Goal: Information Seeking & Learning: Learn about a topic

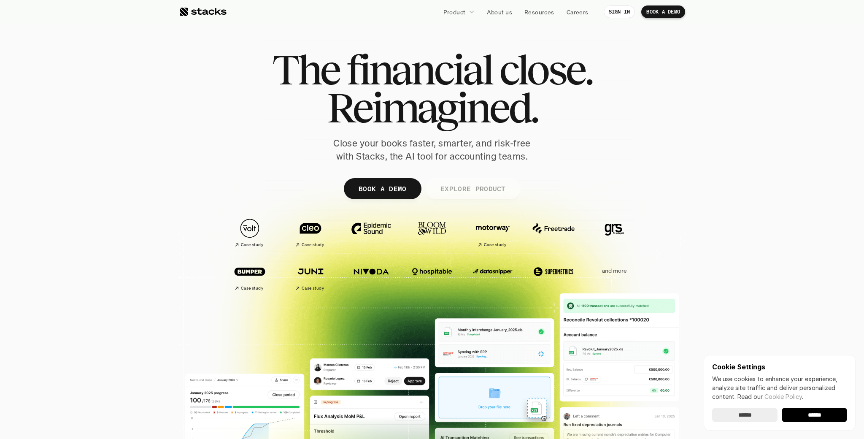
click at [463, 191] on p "EXPLORE PRODUCT" at bounding box center [472, 188] width 65 height 12
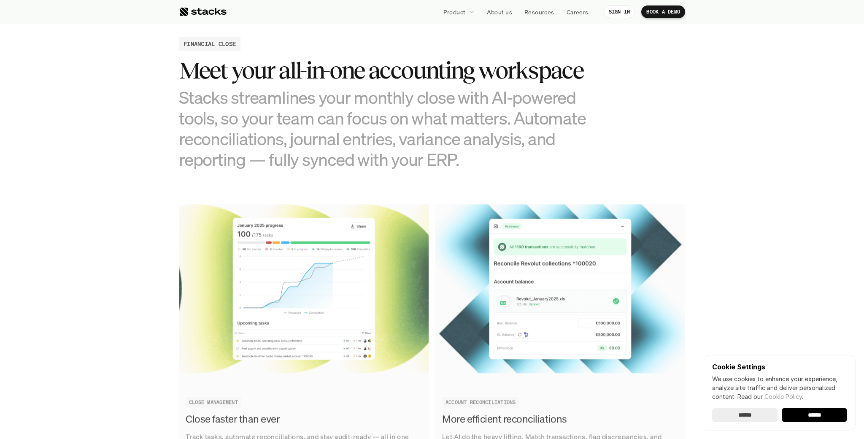
scroll to position [829, 0]
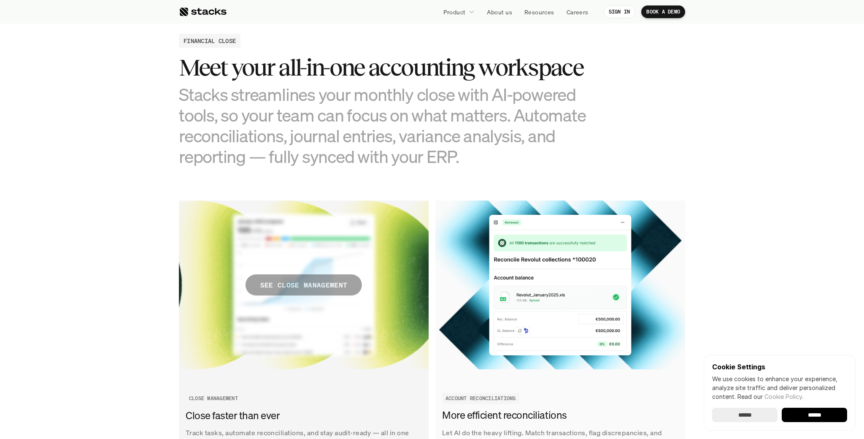
click at [281, 284] on p "SEE CLOSE MANAGEMENT" at bounding box center [303, 285] width 87 height 12
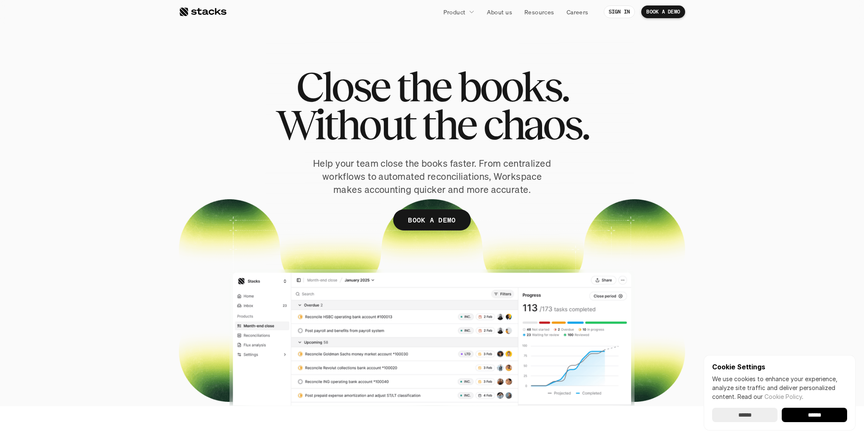
click at [752, 413] on input "******" at bounding box center [744, 414] width 65 height 14
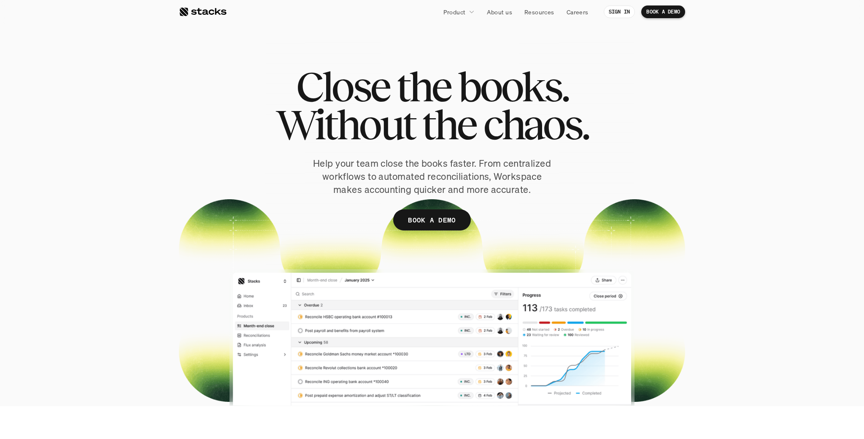
click at [208, 11] on div at bounding box center [203, 12] width 48 height 10
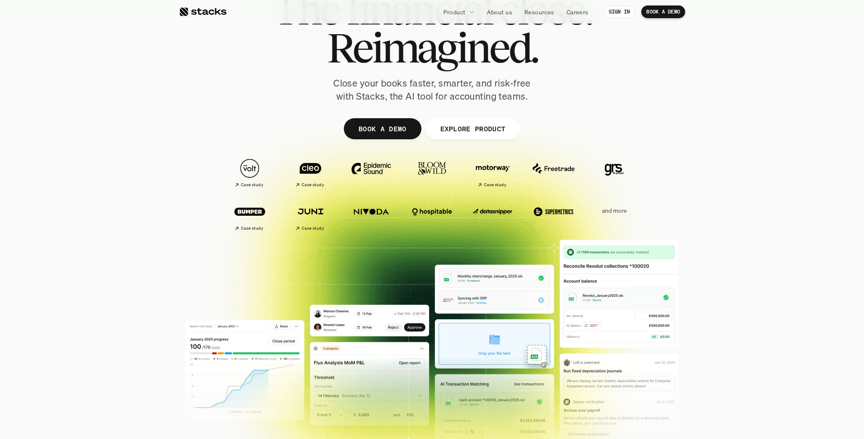
scroll to position [64, 0]
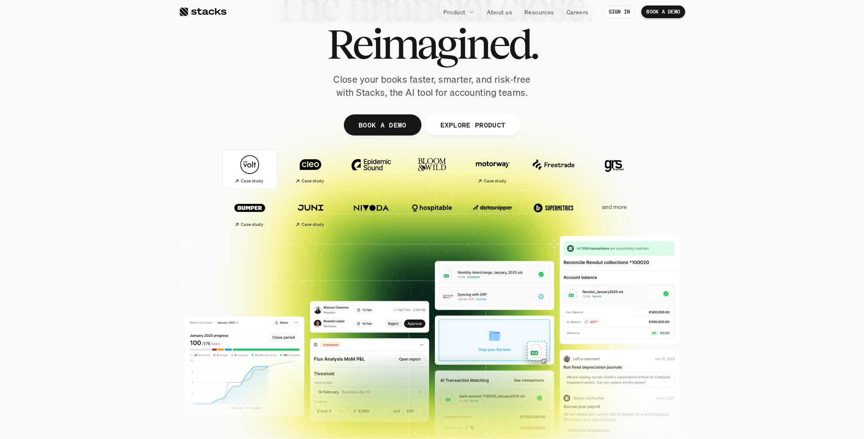
click at [250, 180] on h2 "Case study" at bounding box center [252, 180] width 22 height 5
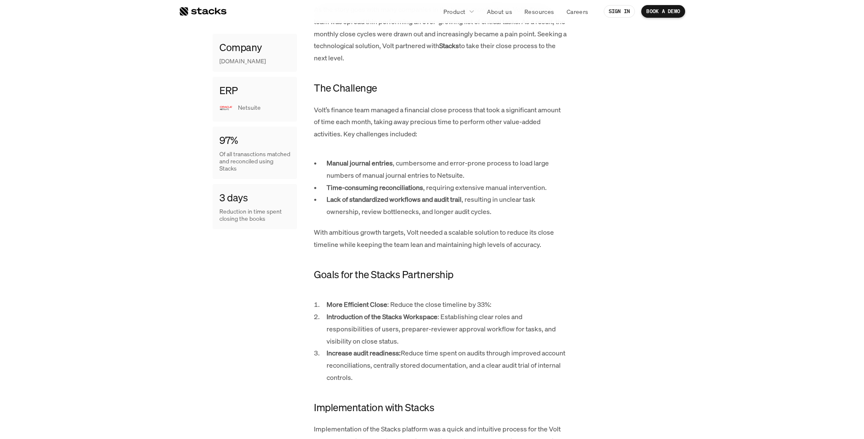
scroll to position [459, 0]
drag, startPoint x: 423, startPoint y: 187, endPoint x: 380, endPoint y: 188, distance: 42.6
click at [381, 188] on p "Time-consuming reconciliations , requiring extensive manual intervention." at bounding box center [446, 186] width 240 height 12
click at [380, 188] on strong "Time-consuming reconciliations" at bounding box center [374, 185] width 97 height 9
drag, startPoint x: 378, startPoint y: 186, endPoint x: 423, endPoint y: 188, distance: 44.8
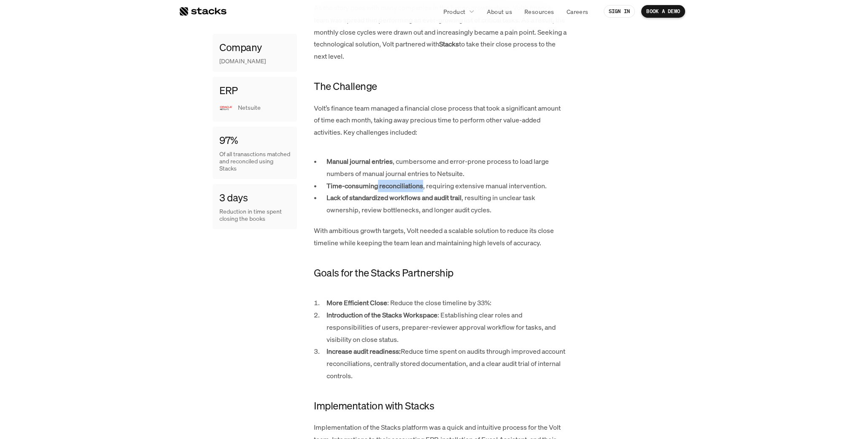
click at [423, 188] on p "Time-consuming reconciliations , requiring extensive manual intervention." at bounding box center [446, 186] width 240 height 12
copy strong "reconciliations"
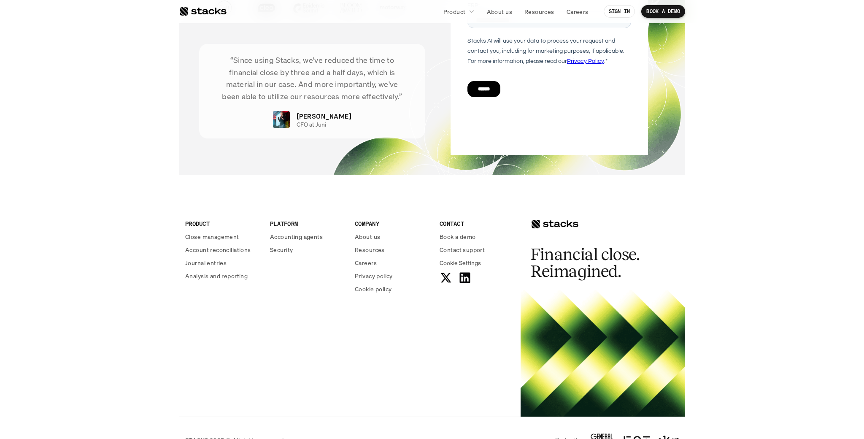
scroll to position [2237, 0]
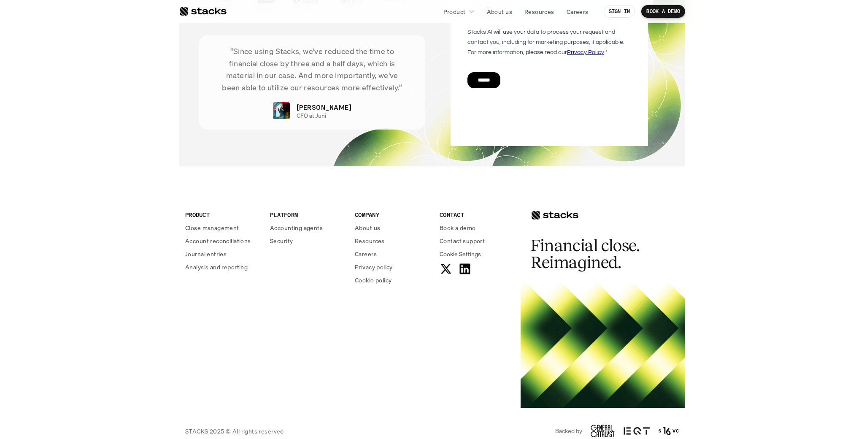
click at [559, 210] on div at bounding box center [555, 215] width 48 height 10
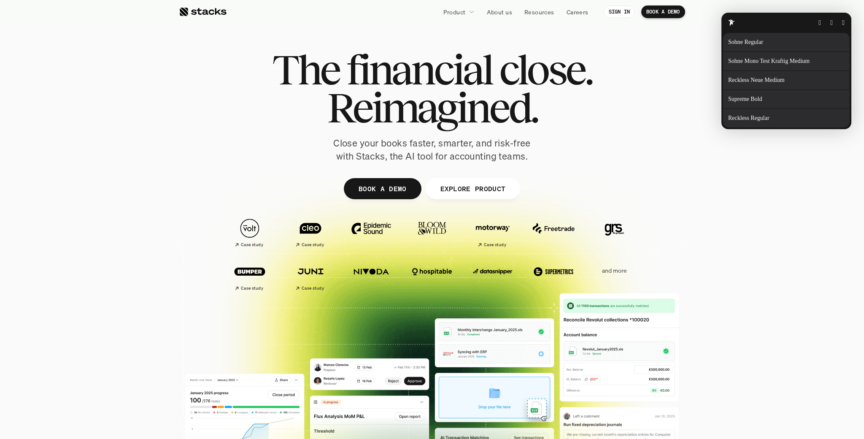
click at [842, 24] on button "button" at bounding box center [843, 22] width 3 height 7
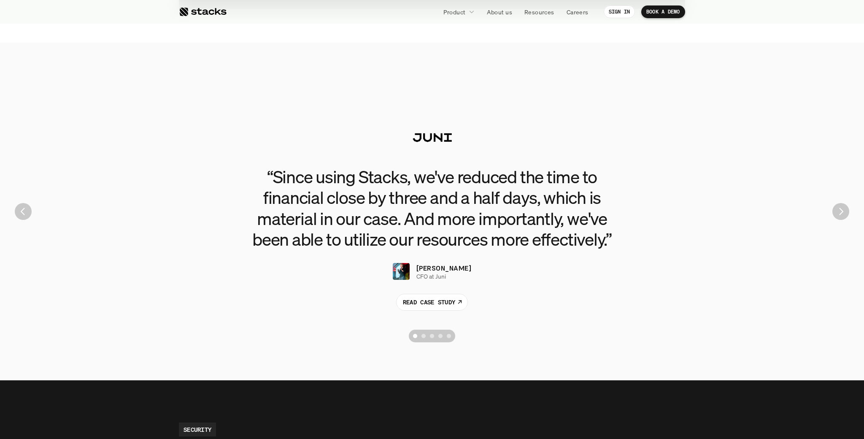
scroll to position [1838, 0]
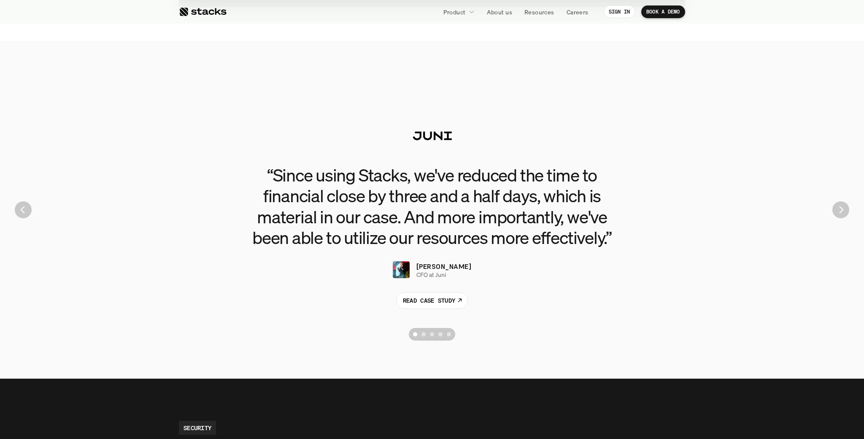
click at [837, 210] on img "Next" at bounding box center [840, 209] width 17 height 17
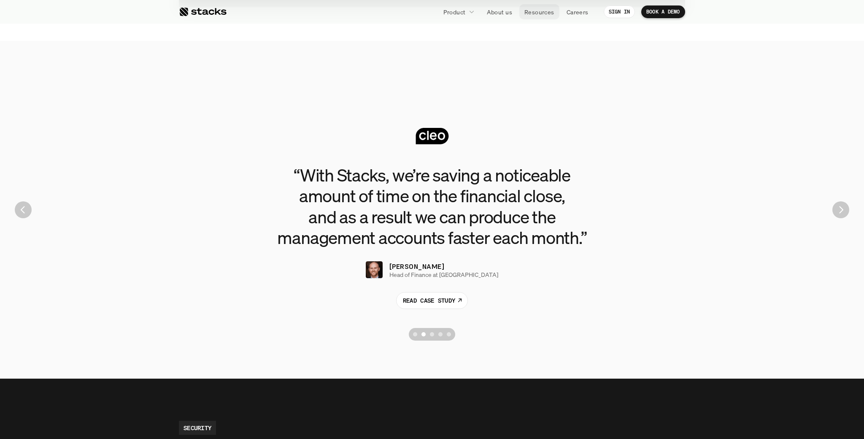
click at [538, 14] on p "Resources" at bounding box center [539, 12] width 30 height 9
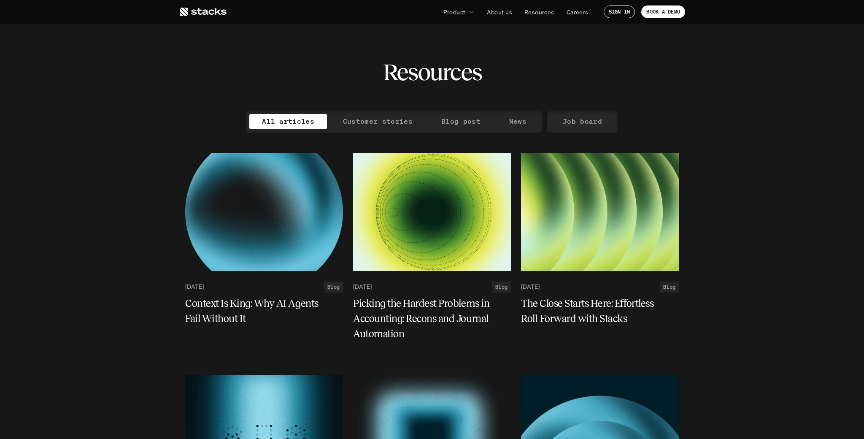
click at [568, 122] on p "Job board" at bounding box center [582, 121] width 39 height 12
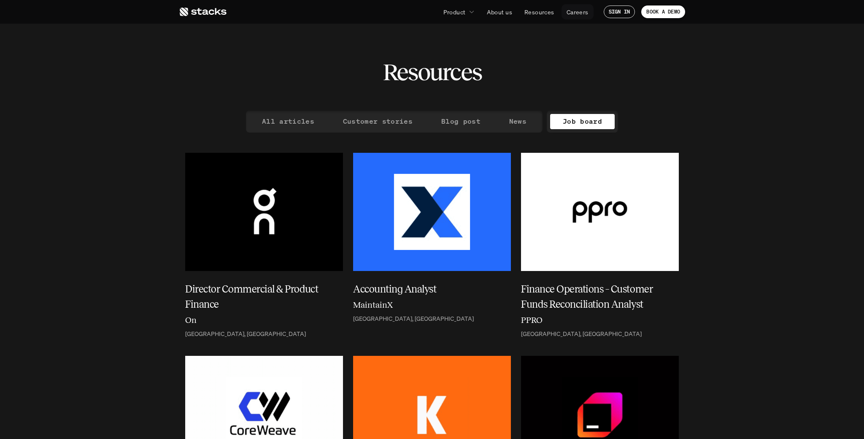
click at [583, 8] on p "Careers" at bounding box center [578, 12] width 22 height 9
click at [539, 15] on p "Resources" at bounding box center [539, 12] width 30 height 9
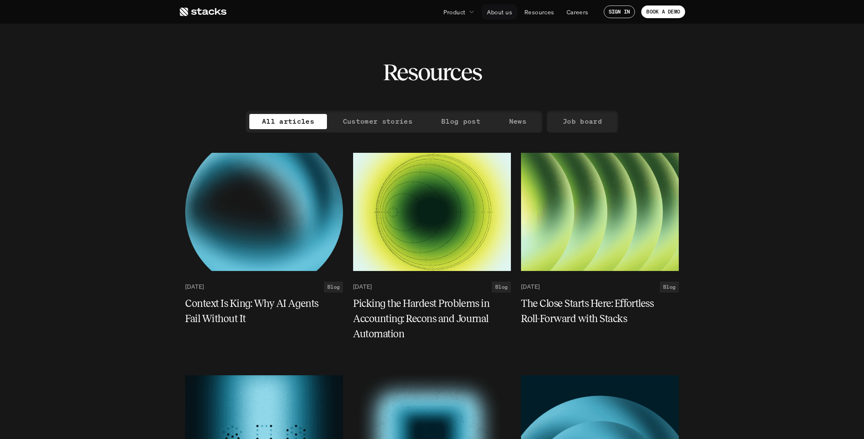
click at [494, 13] on p "About us" at bounding box center [499, 12] width 25 height 9
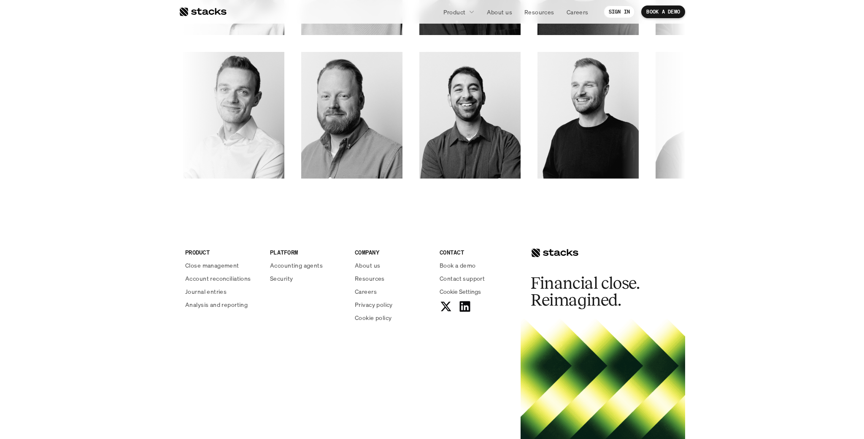
scroll to position [1357, 0]
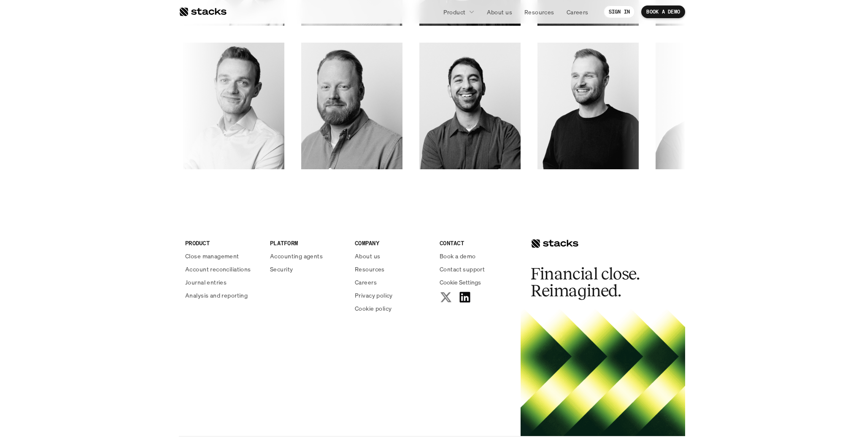
click at [445, 294] on use at bounding box center [445, 297] width 11 height 10
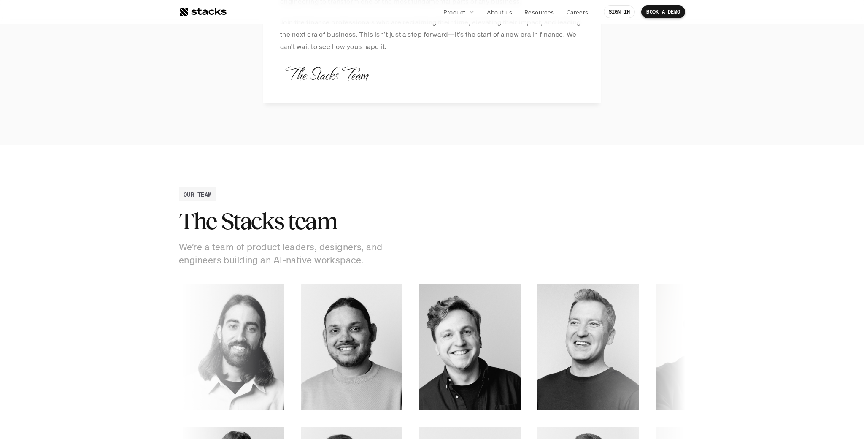
scroll to position [1140, 0]
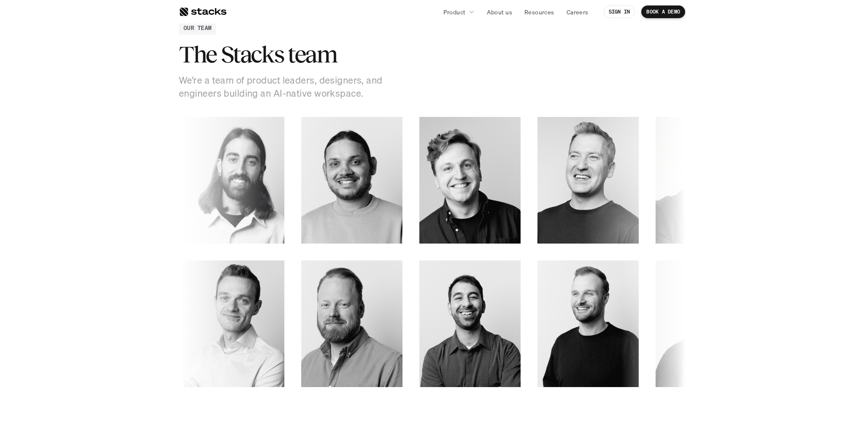
click at [855, 226] on icon at bounding box center [859, 226] width 8 height 8
